Goal: Information Seeking & Learning: Learn about a topic

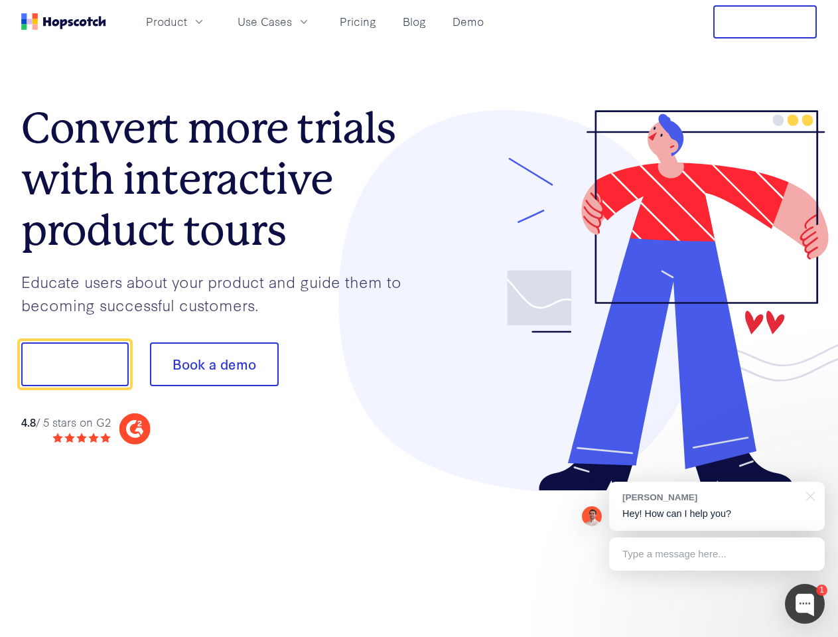
click at [419, 319] on div at bounding box center [618, 301] width 398 height 382
click at [187, 21] on span "Product" at bounding box center [166, 21] width 41 height 17
click at [292, 21] on span "Use Cases" at bounding box center [265, 21] width 54 height 17
click at [765, 22] on button "Free Trial" at bounding box center [765, 21] width 104 height 33
click at [74, 364] on button "Show me!" at bounding box center [75, 364] width 108 height 44
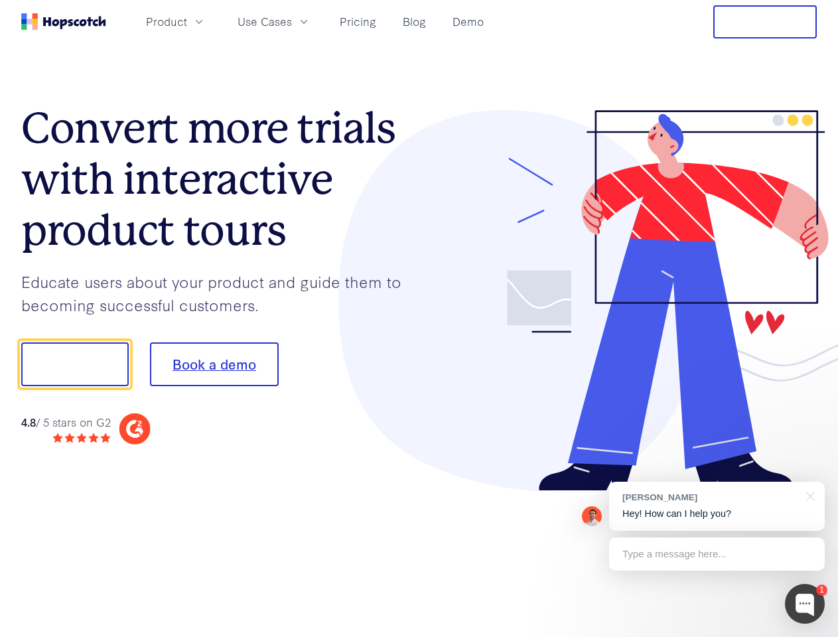
click at [214, 364] on button "Book a demo" at bounding box center [214, 364] width 129 height 44
click at [805, 604] on div at bounding box center [805, 604] width 40 height 40
click at [717, 506] on div "[PERSON_NAME] Hey! How can I help you?" at bounding box center [717, 506] width 216 height 49
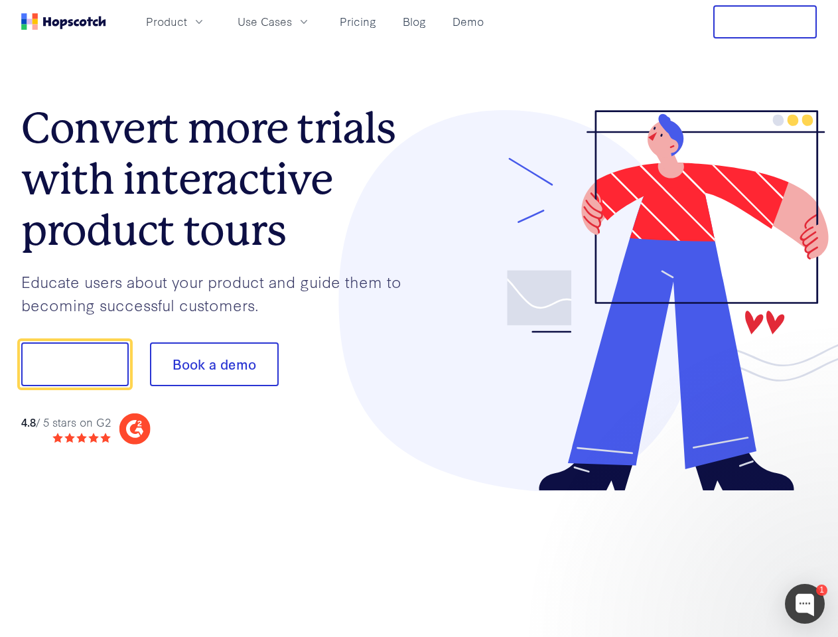
click at [808, 495] on div at bounding box center [700, 451] width 249 height 265
click at [717, 554] on div at bounding box center [700, 451] width 249 height 265
